Goal: Navigation & Orientation: Find specific page/section

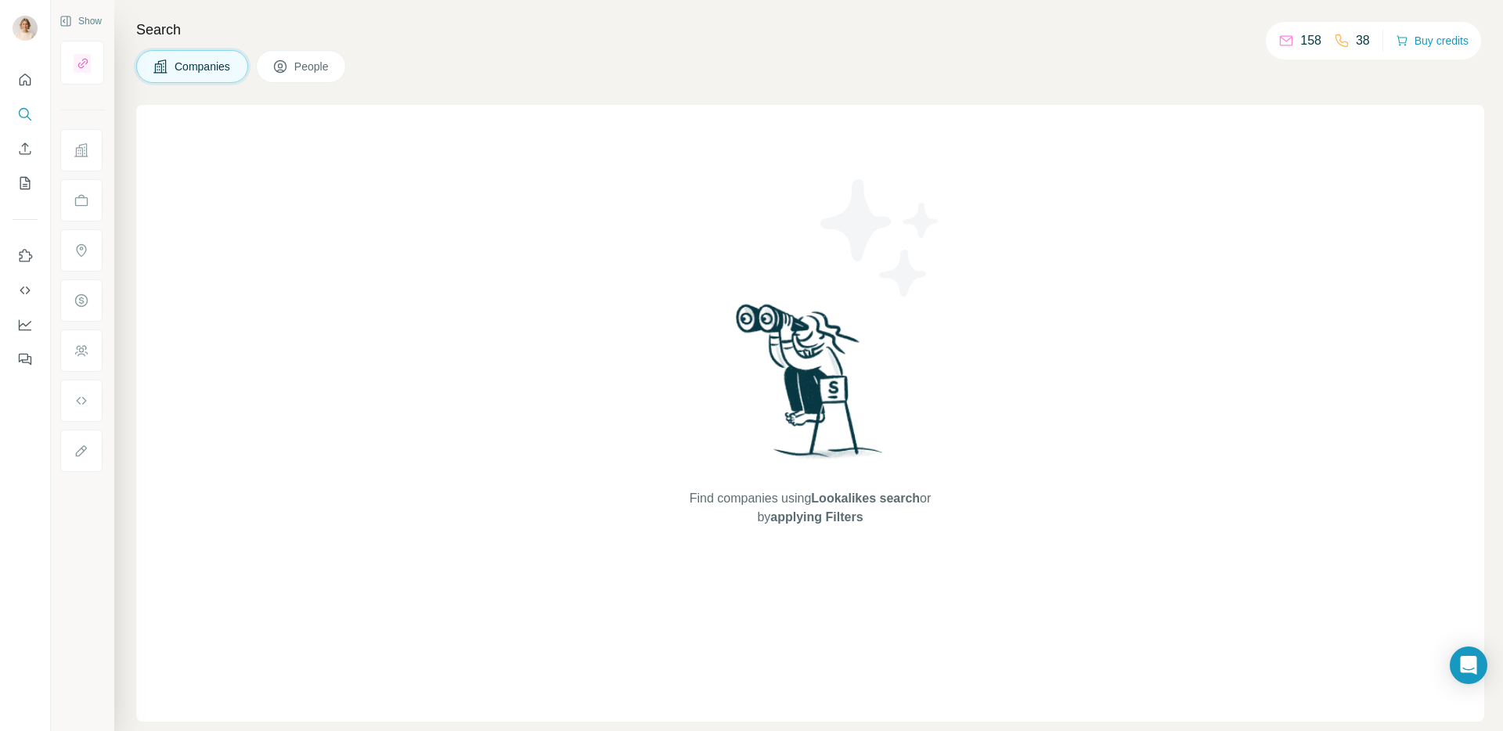
click at [1301, 32] on p "158" at bounding box center [1311, 40] width 21 height 19
click at [1301, 43] on p "158" at bounding box center [1311, 40] width 21 height 19
click at [1279, 42] on icon at bounding box center [1287, 41] width 16 height 16
click at [260, 86] on div "Search Companies People Find companies using Lookalikes search or by applying F…" at bounding box center [808, 365] width 1389 height 731
click at [301, 66] on span "People" at bounding box center [312, 67] width 36 height 16
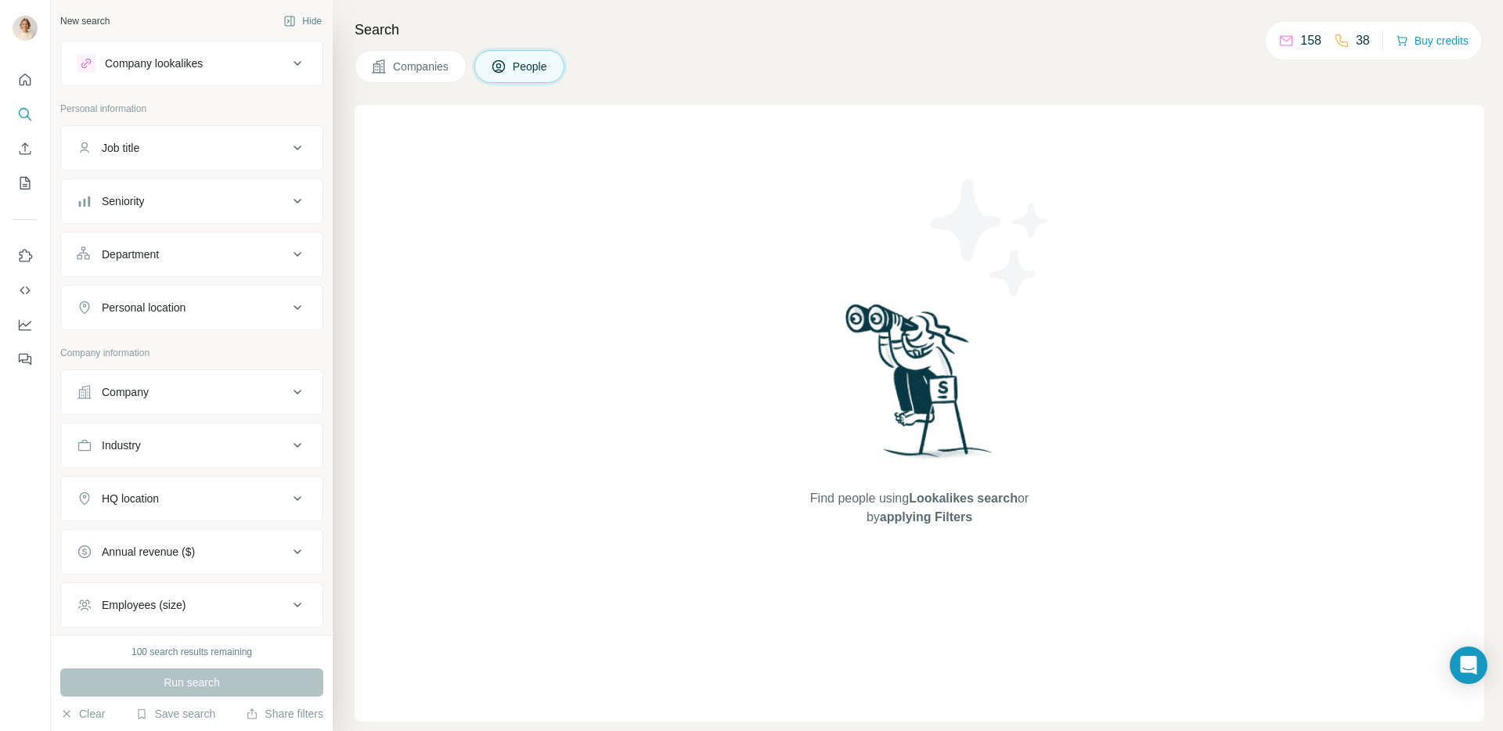
scroll to position [13, 0]
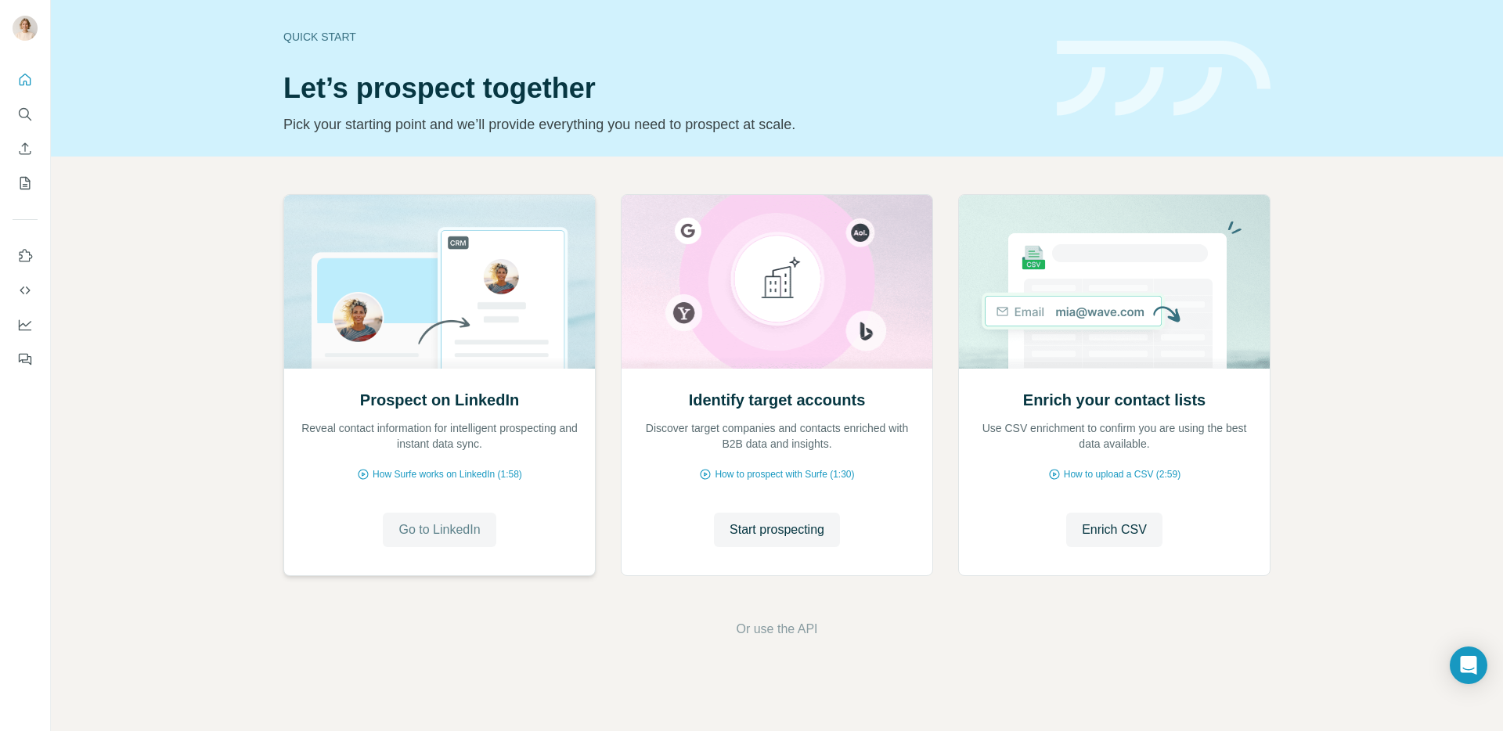
click at [429, 532] on span "Go to LinkedIn" at bounding box center [439, 530] width 81 height 19
click at [402, 478] on span "How Surfe works on LinkedIn (1:58)" at bounding box center [448, 474] width 150 height 14
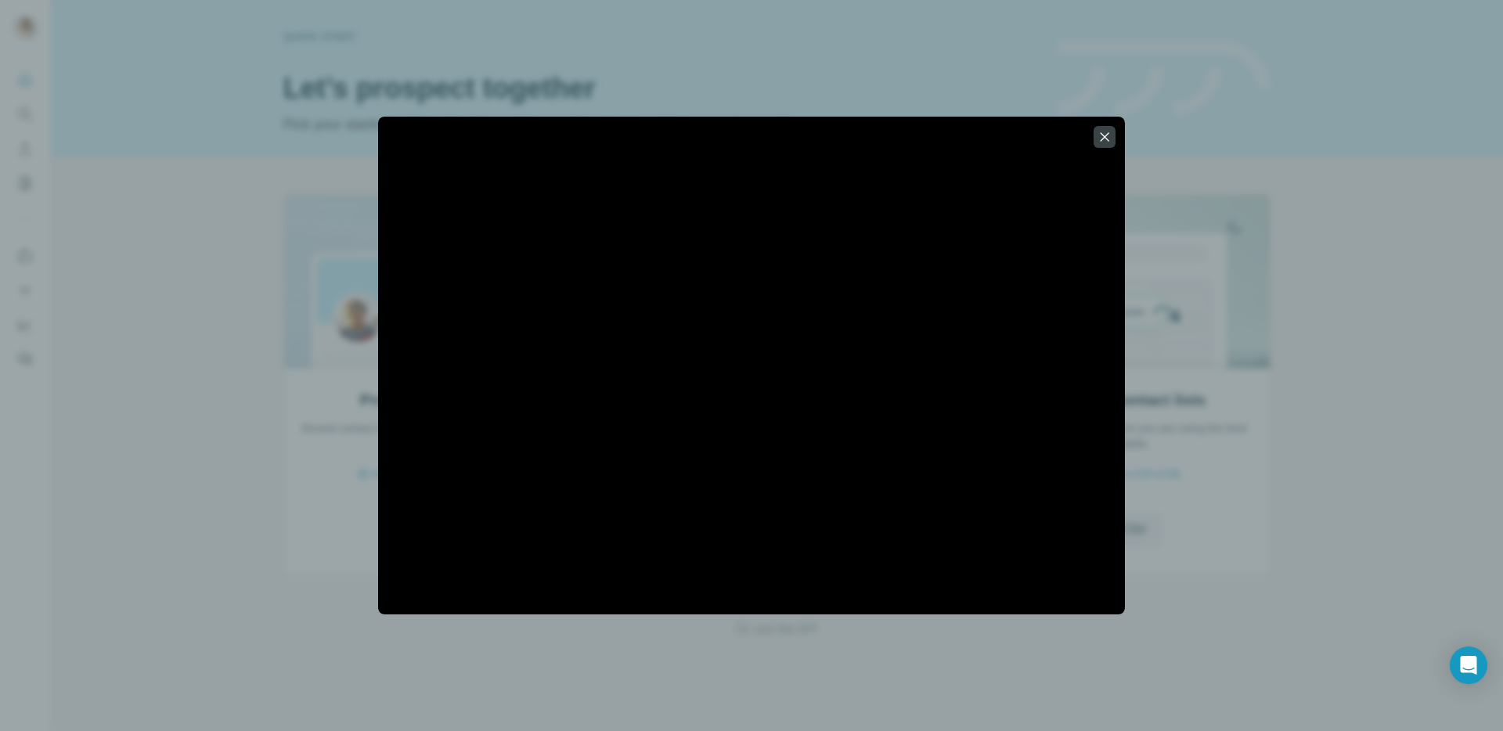
click at [1341, 485] on div at bounding box center [751, 365] width 1503 height 731
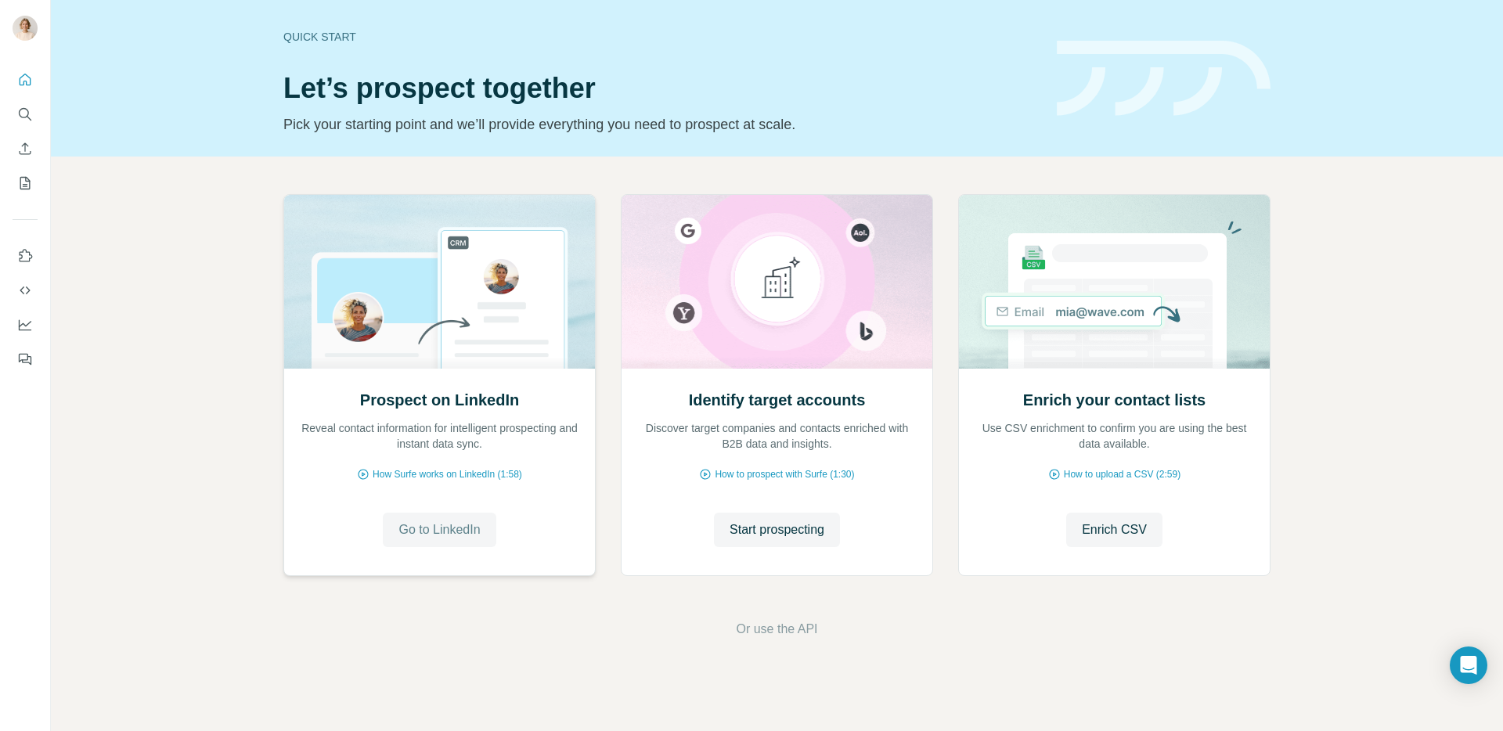
click at [394, 536] on button "Go to LinkedIn" at bounding box center [439, 530] width 113 height 34
click at [31, 258] on icon "Use Surfe on LinkedIn" at bounding box center [26, 255] width 13 height 13
click at [23, 84] on icon "Quick start" at bounding box center [26, 80] width 12 height 12
click at [23, 102] on button "Search" at bounding box center [25, 114] width 25 height 28
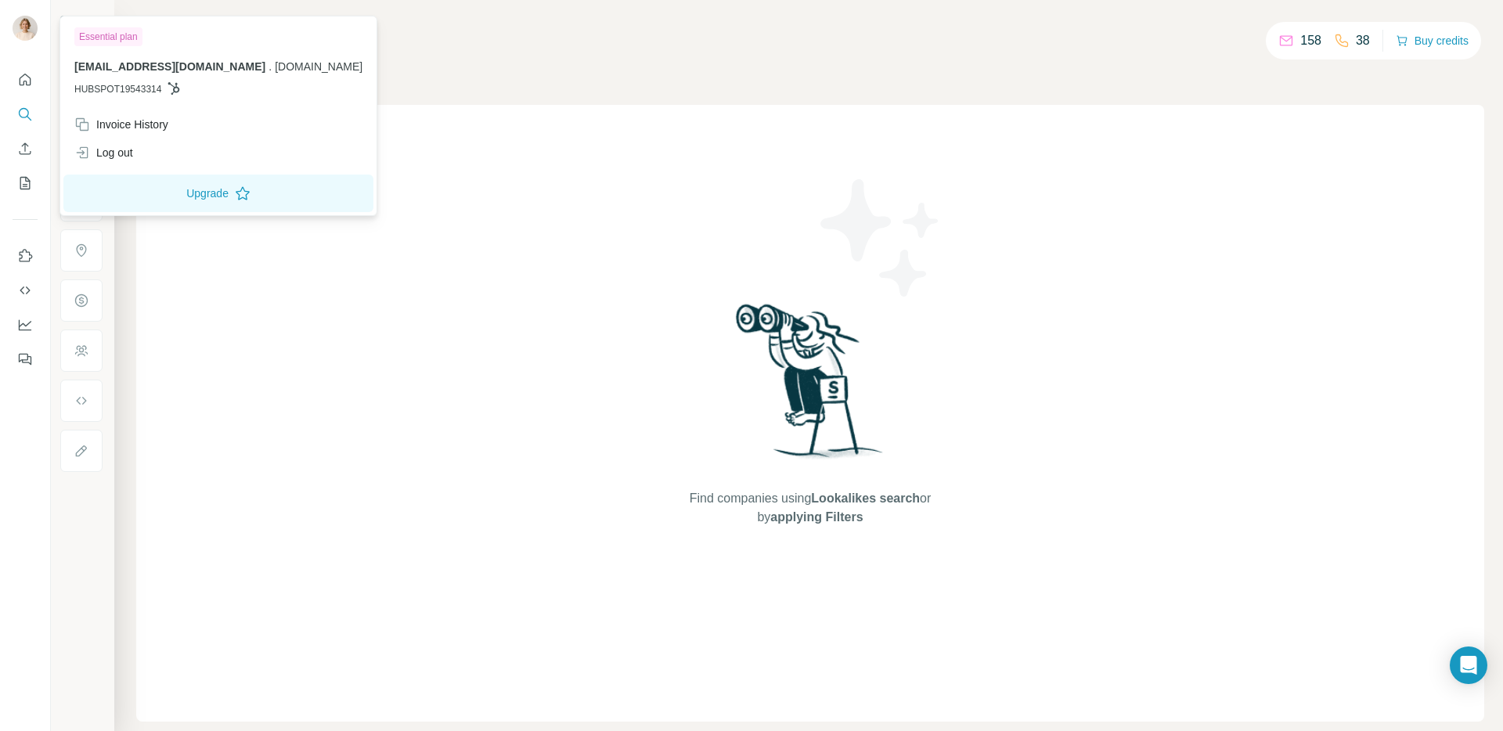
click at [29, 34] on img at bounding box center [25, 28] width 25 height 25
click at [16, 30] on img at bounding box center [25, 28] width 25 height 25
click at [304, 318] on div "Find companies using Lookalikes search or by applying Filters" at bounding box center [810, 413] width 1348 height 617
click at [28, 42] on div at bounding box center [25, 30] width 25 height 28
click at [27, 14] on div at bounding box center [27, 31] width 45 height 52
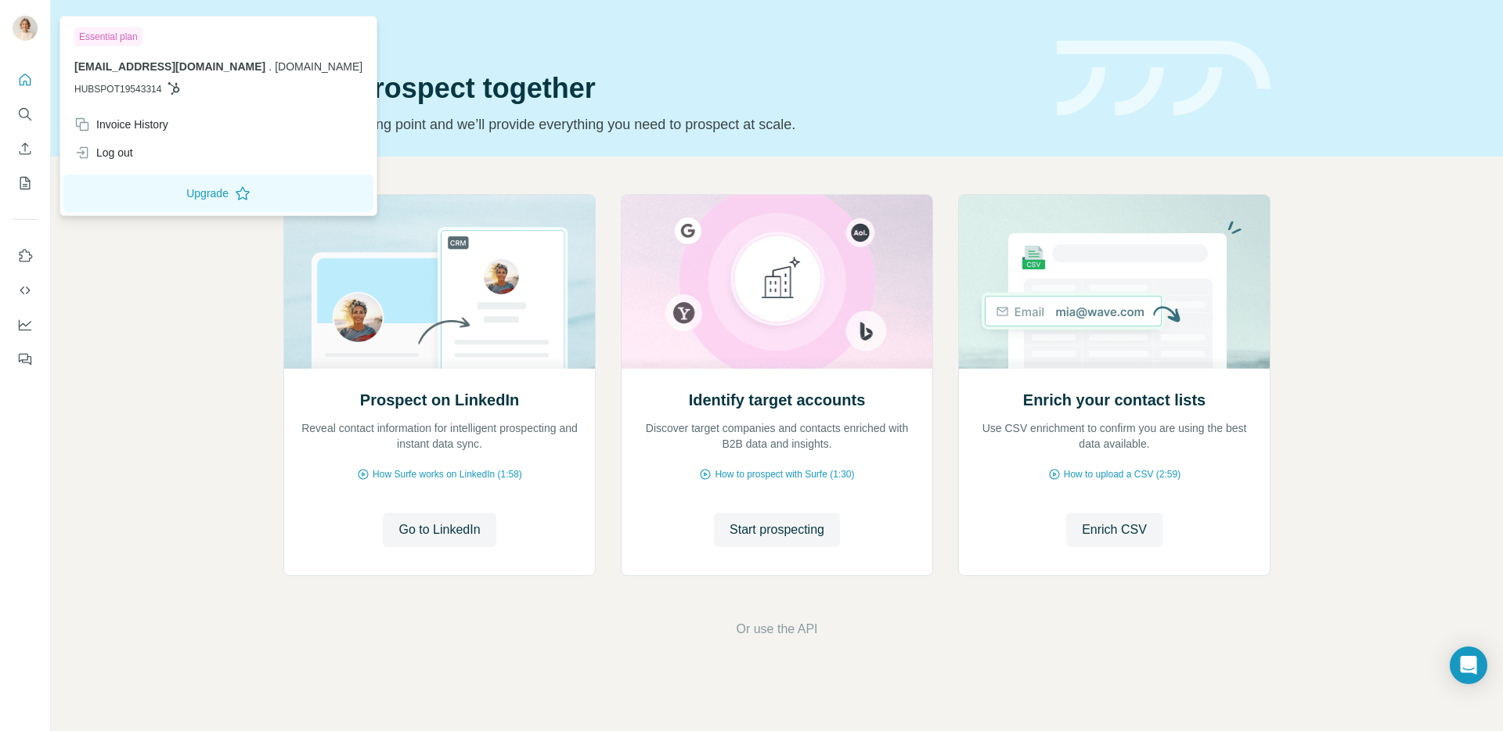
click at [36, 16] on div at bounding box center [25, 30] width 25 height 28
click at [159, 90] on span "HUBSPOT19543314" at bounding box center [117, 89] width 87 height 14
